Goal: Navigation & Orientation: Find specific page/section

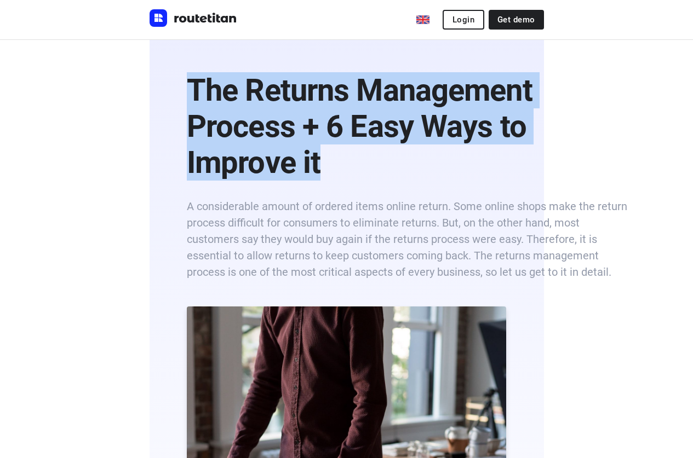
click at [150, 19] on img "Routetitan" at bounding box center [194, 18] width 88 height 18
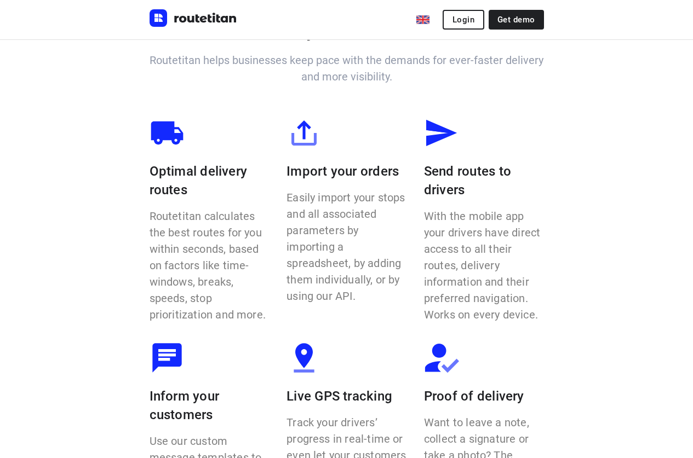
scroll to position [767, 0]
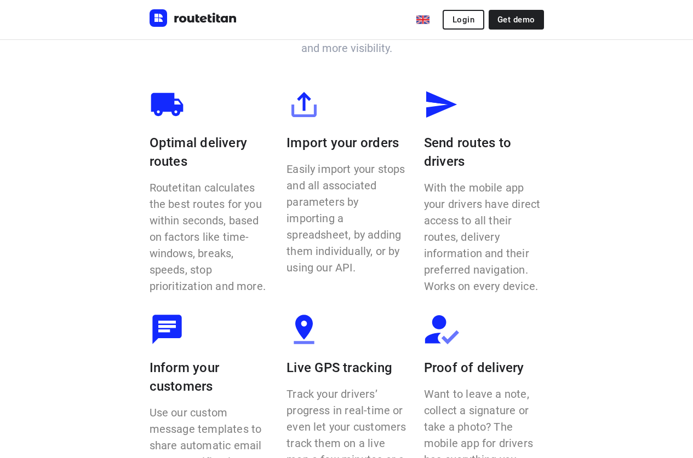
click at [0, 0] on link "Features" at bounding box center [0, 0] width 0 height 0
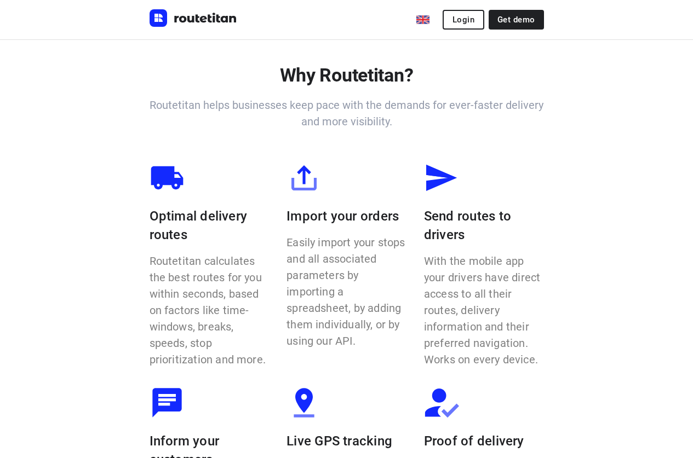
scroll to position [686, 0]
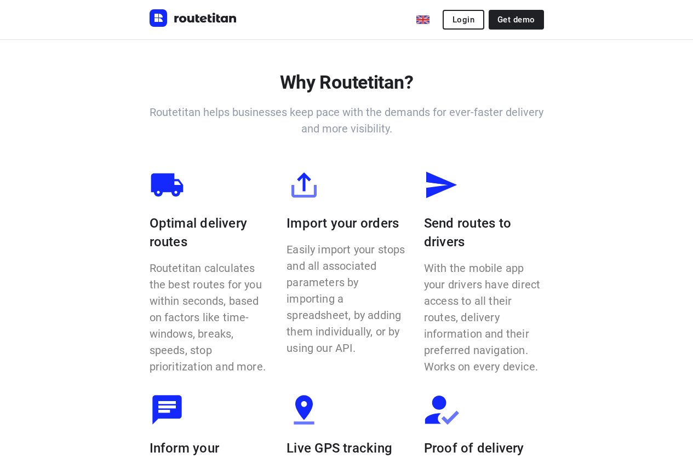
click at [0, 0] on link "Home" at bounding box center [0, 0] width 0 height 0
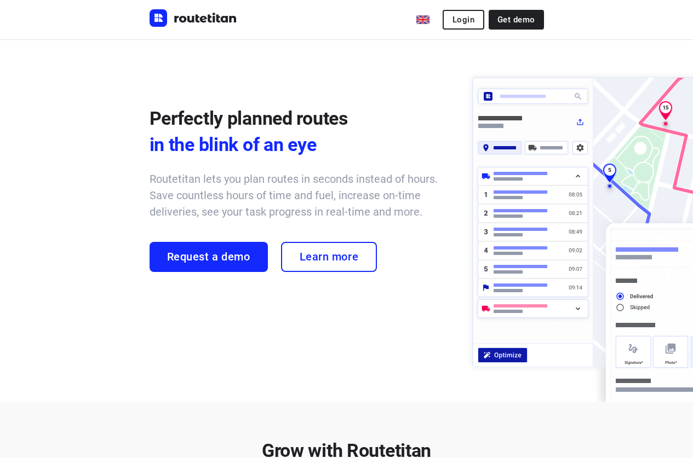
click at [0, 0] on link "Home" at bounding box center [0, 0] width 0 height 0
click at [300, 263] on span "Learn more" at bounding box center [329, 257] width 59 height 13
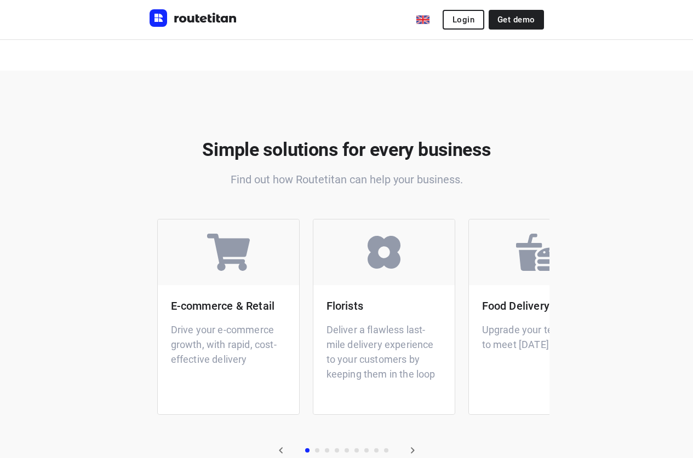
scroll to position [2220, 0]
